Goal: Navigation & Orientation: Find specific page/section

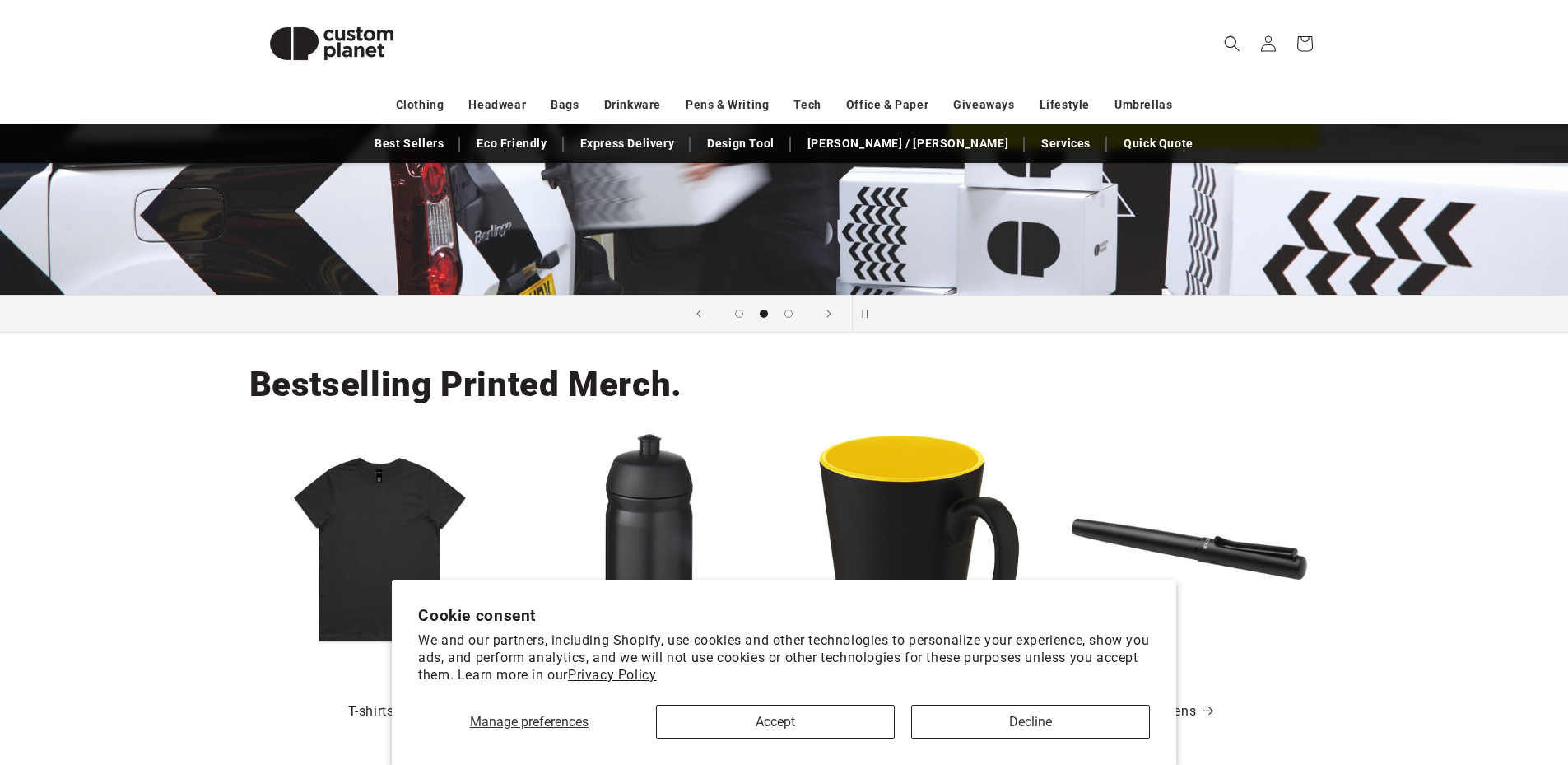
scroll to position [577, 0]
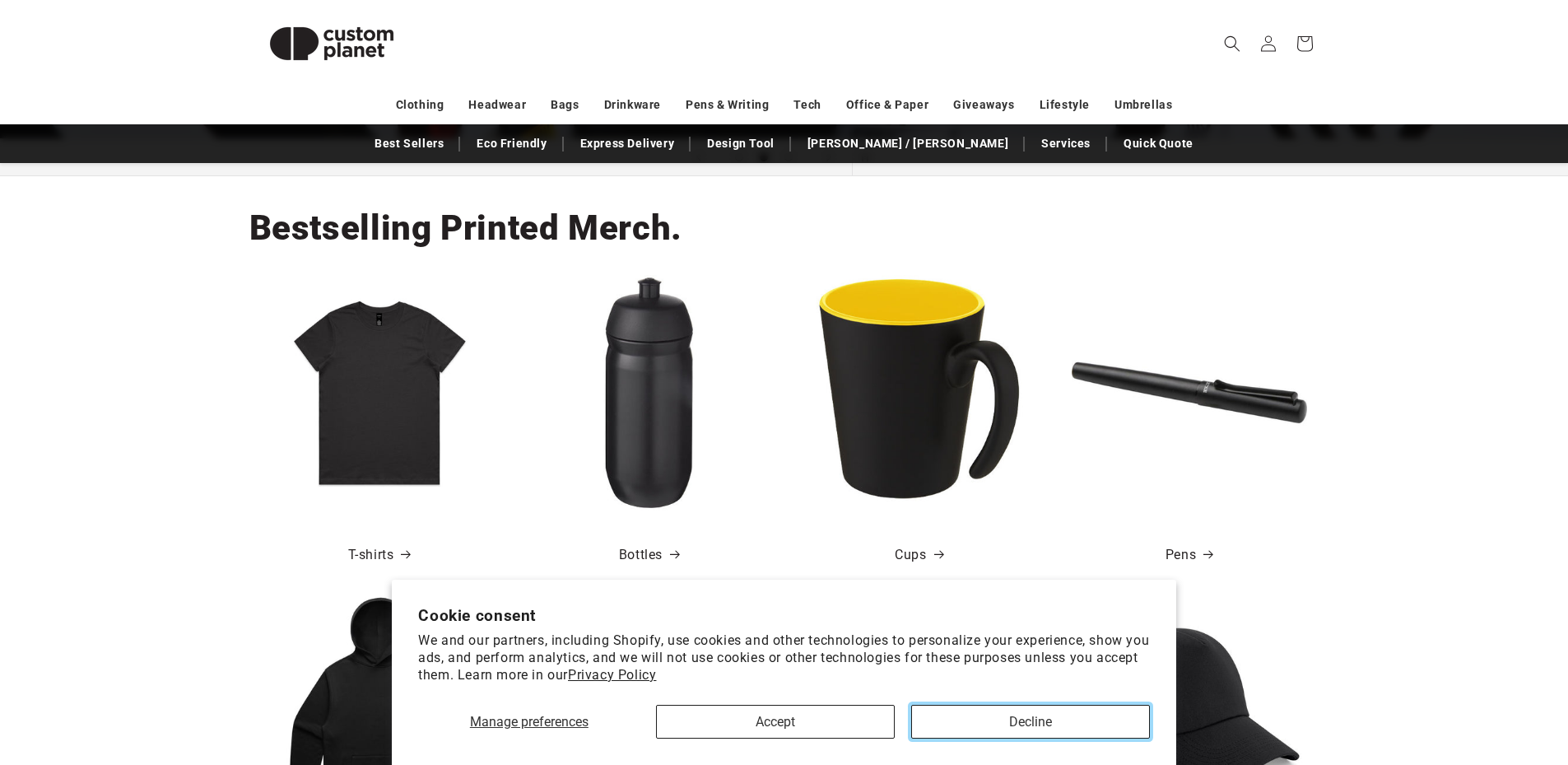
click at [1004, 726] on button "Decline" at bounding box center [1029, 722] width 238 height 33
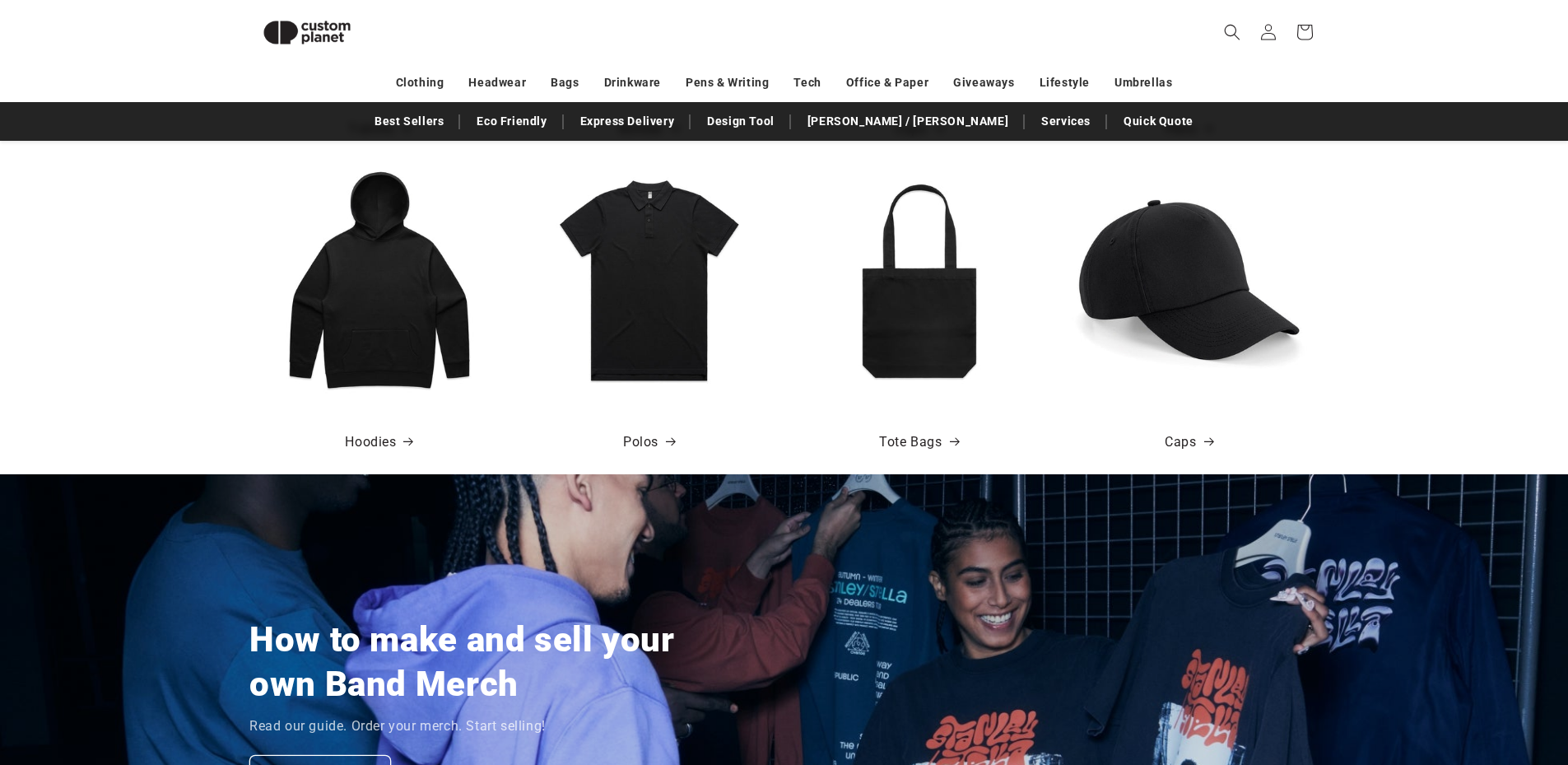
scroll to position [988, 0]
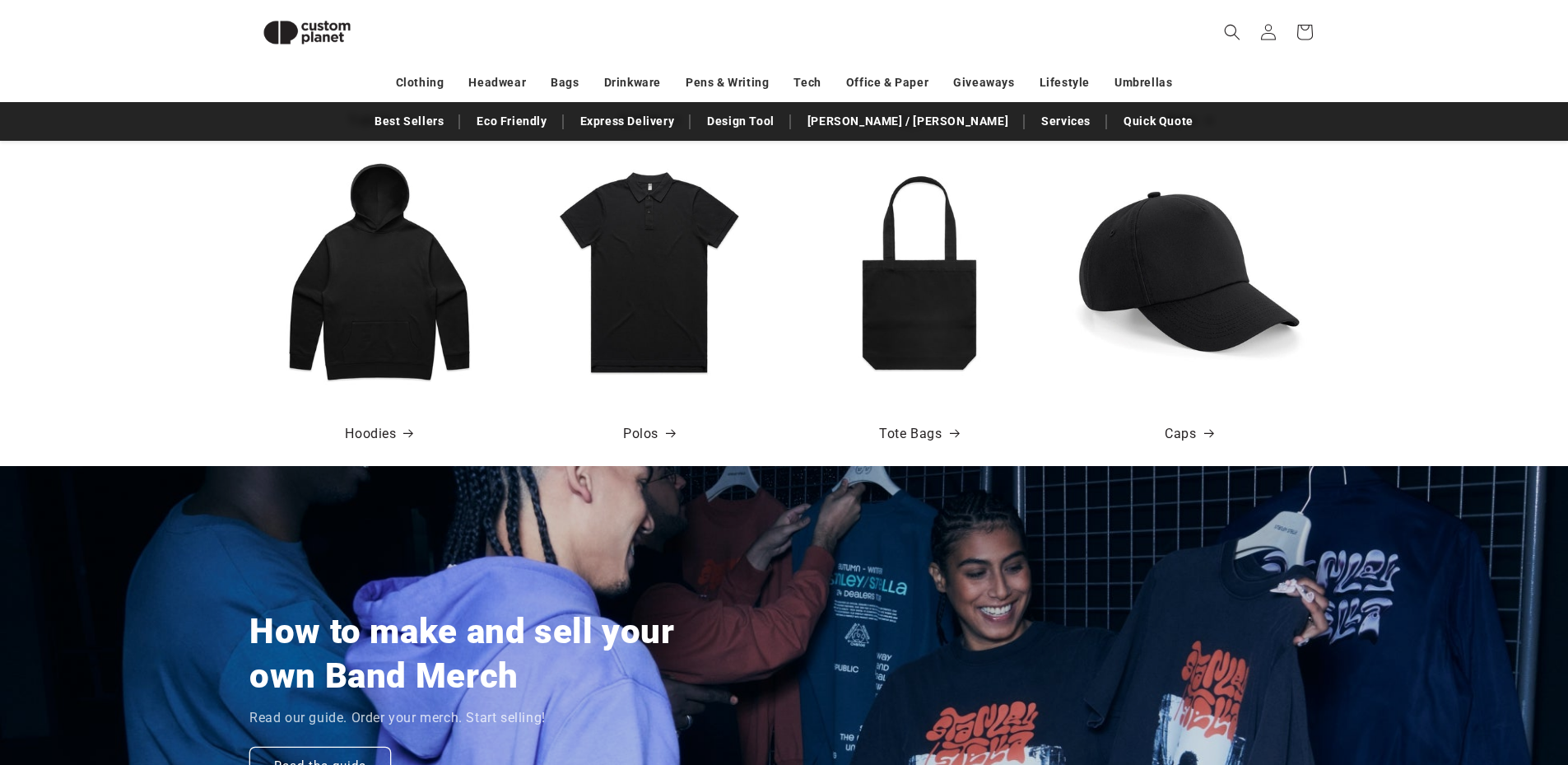
click at [677, 296] on img at bounding box center [648, 271] width 235 height 235
click at [643, 433] on link "Polos" at bounding box center [648, 434] width 52 height 24
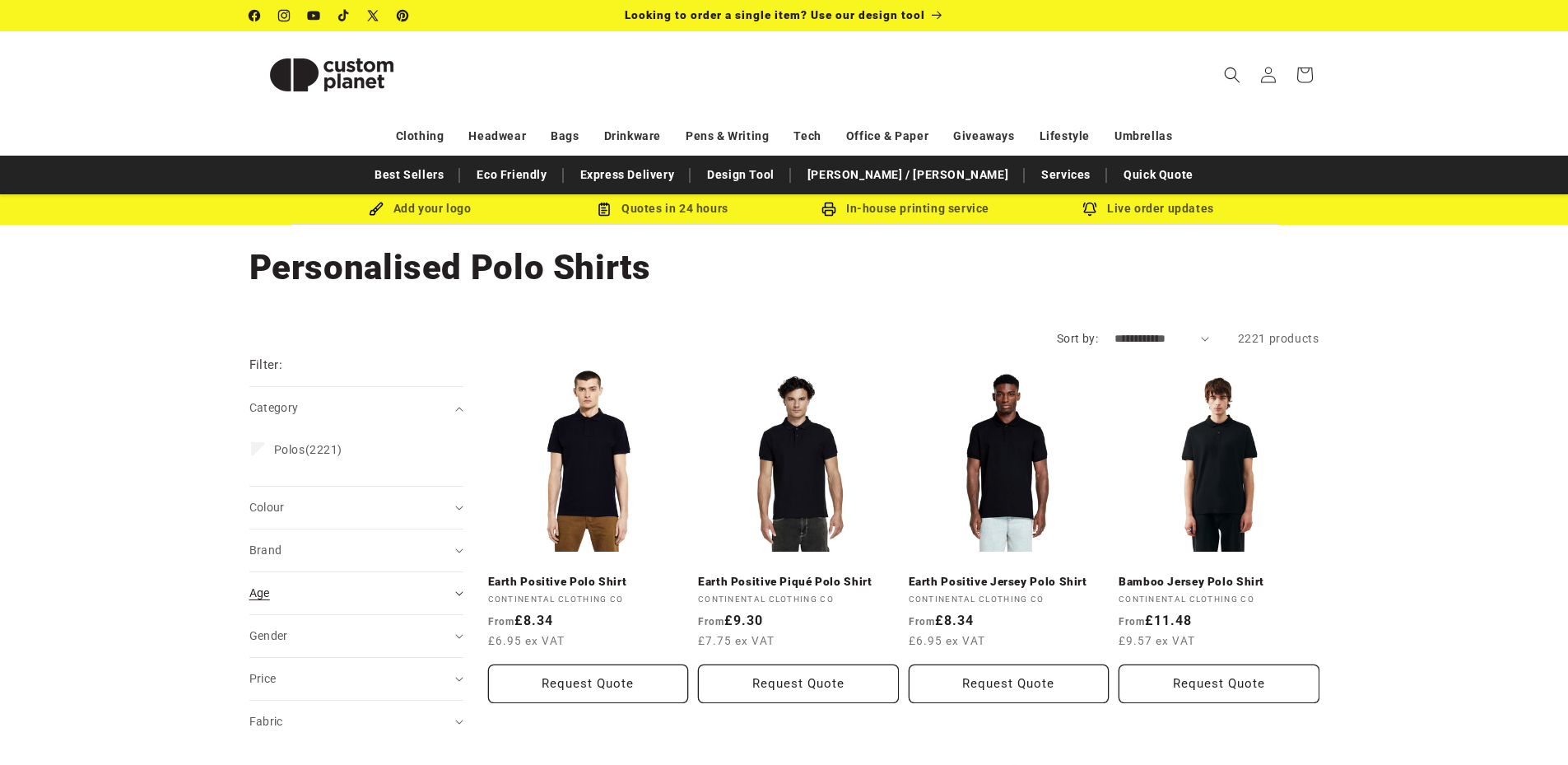
click at [458, 589] on summary "Age (0)" at bounding box center [355, 593] width 214 height 42
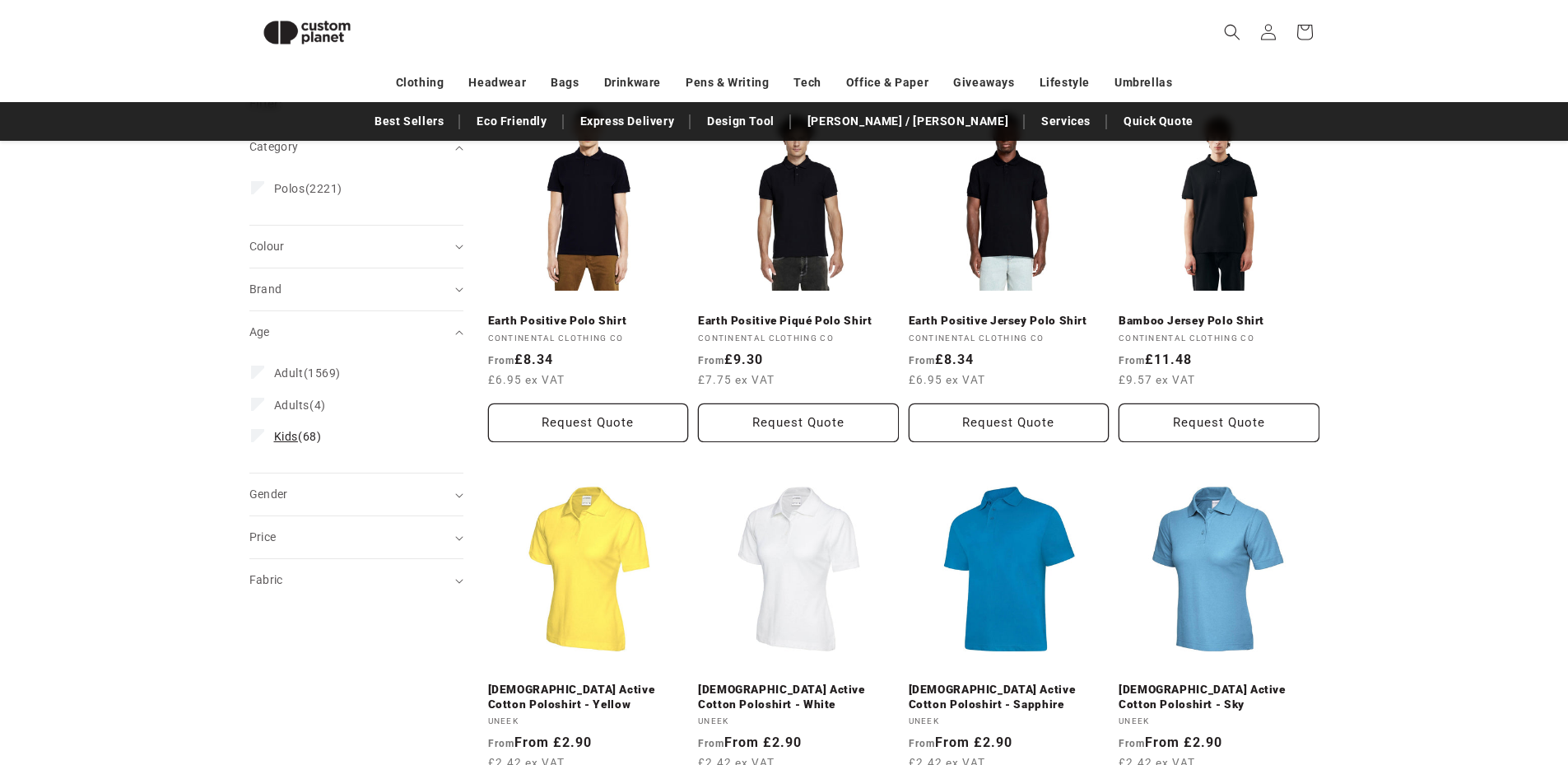
scroll to position [225, 0]
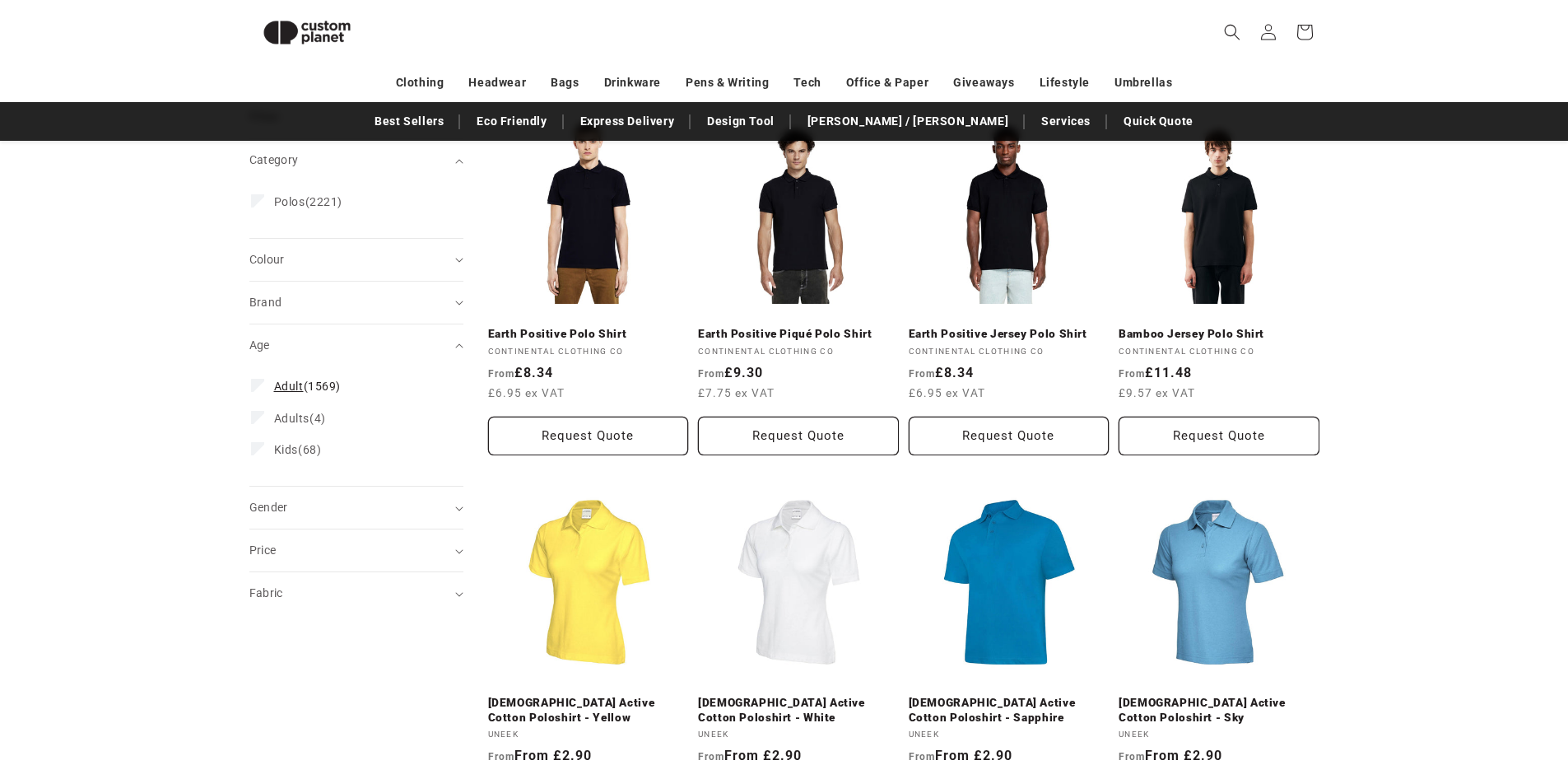
click at [283, 389] on span "Adult" at bounding box center [289, 386] width 30 height 13
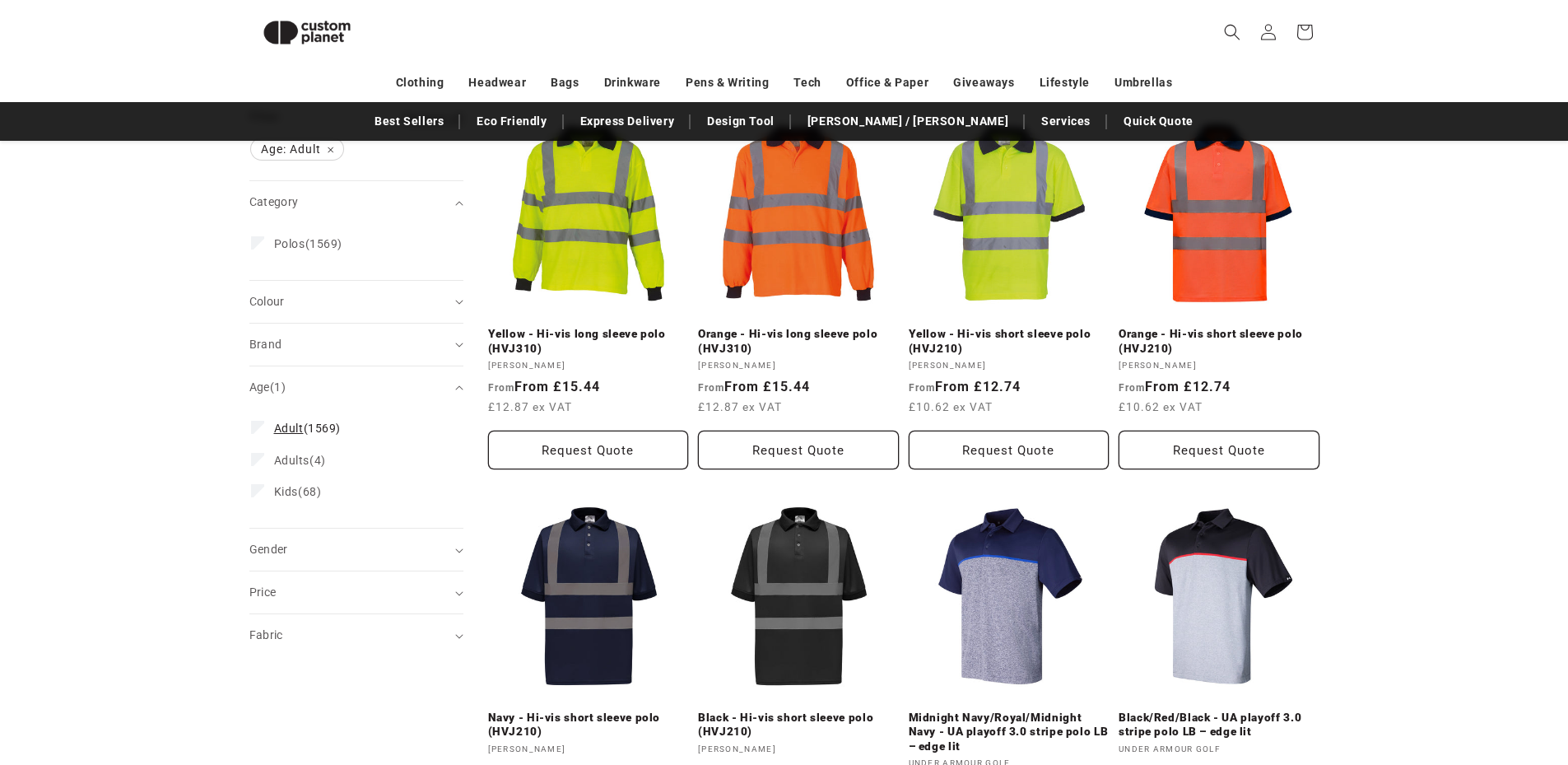
click at [274, 429] on span "Adult" at bounding box center [289, 428] width 30 height 13
click at [269, 457] on label "Adults (4) Adults (4 products)" at bounding box center [351, 460] width 201 height 32
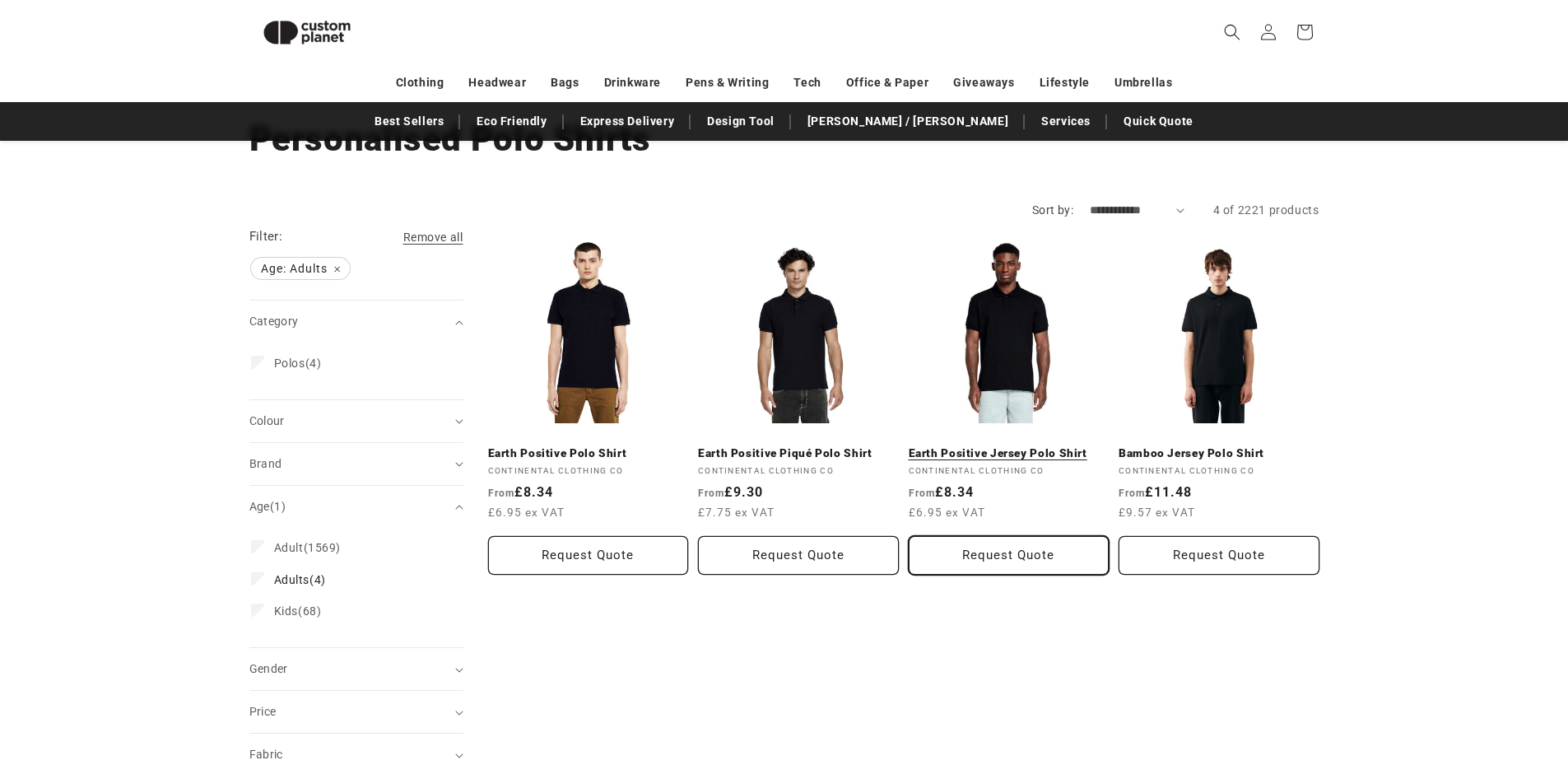
scroll to position [61, 0]
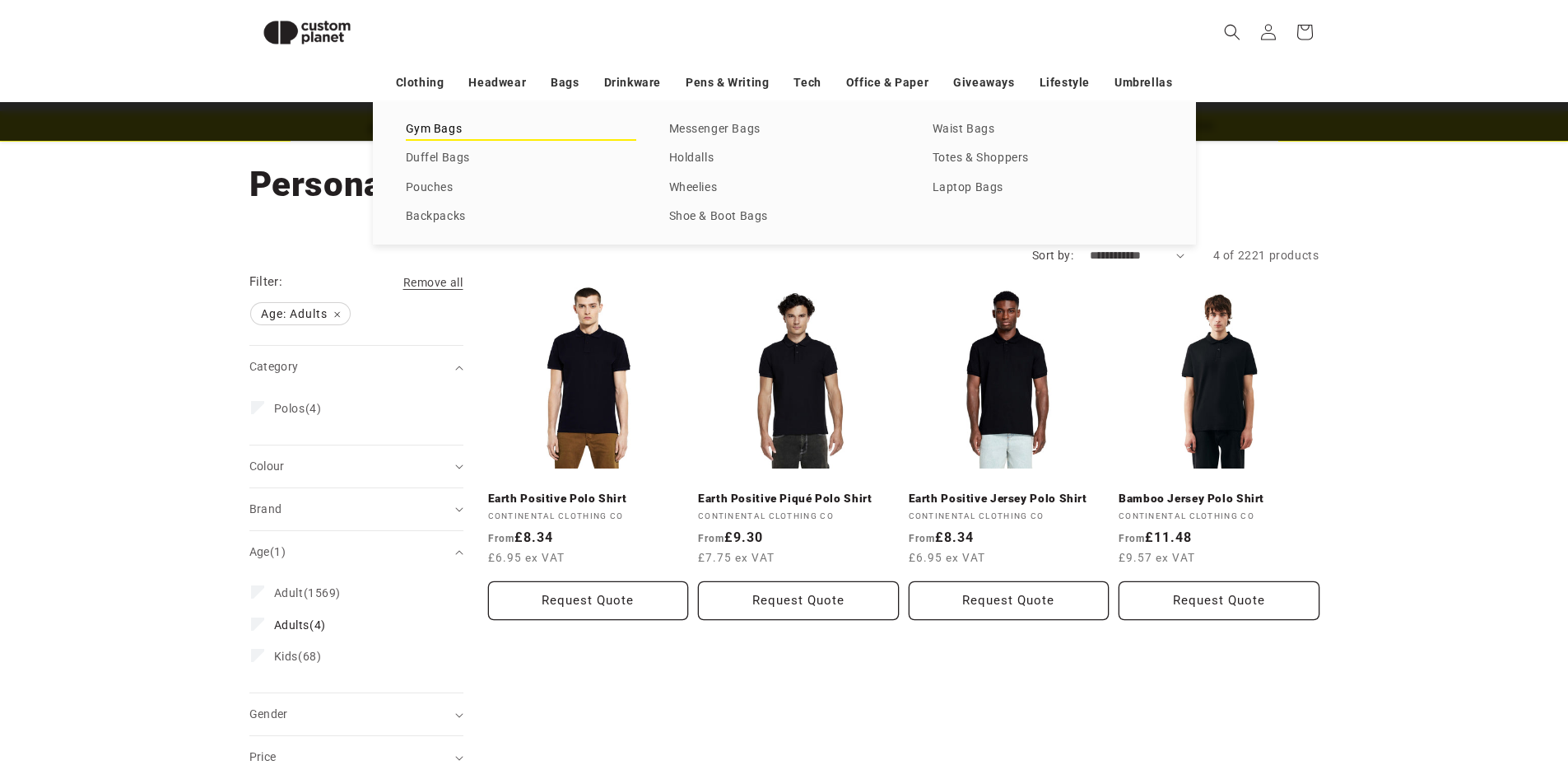
click at [442, 124] on link "Gym Bags" at bounding box center [521, 129] width 231 height 22
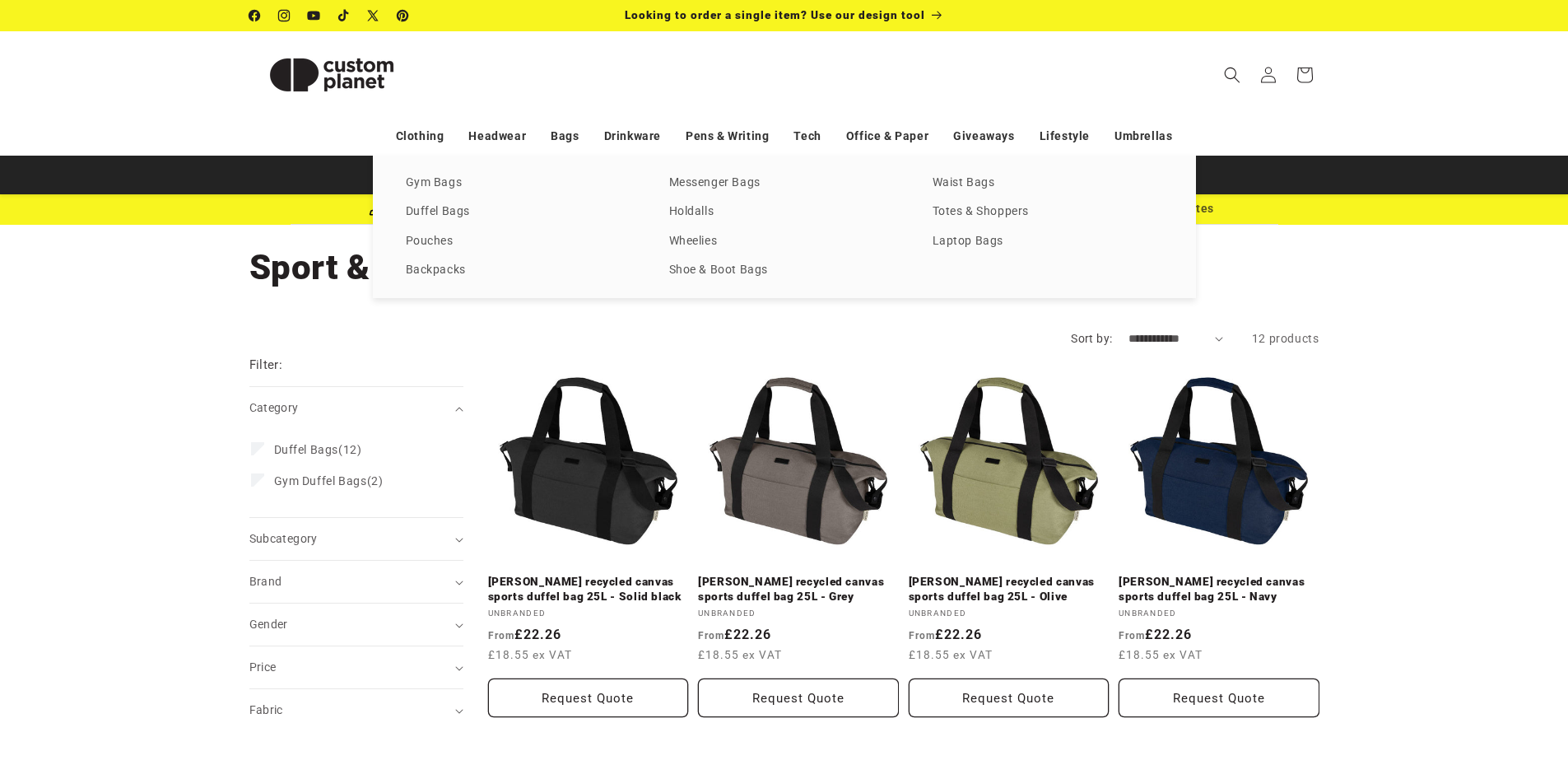
click at [1413, 286] on div "T-shirts Vests Polos Sweatshirts Hoodies Fleeces Softshells Jackets Shirts Trou…" at bounding box center [784, 227] width 1568 height 143
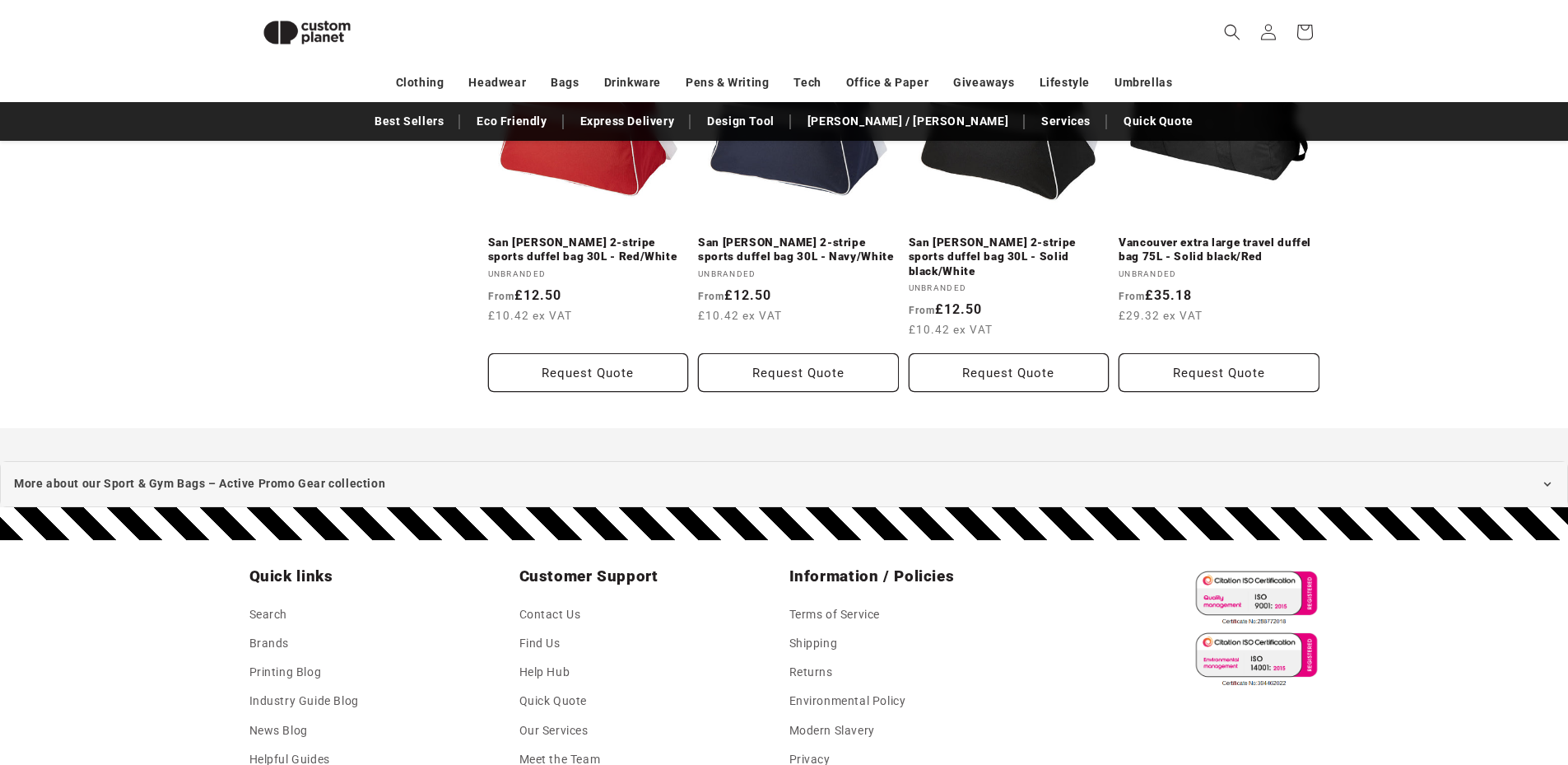
scroll to position [1086, 0]
